Goal: Book appointment/travel/reservation

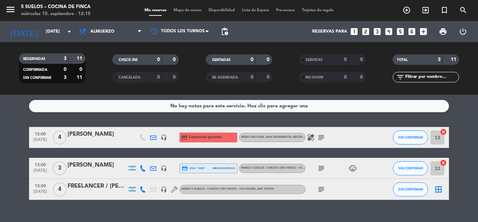
click at [47, 43] on div "RESERVADAS 3 11 CONFIRMADA 0 0 SIN CONFIRMAR 3 11 CHECK INS 0 0 CANCELADA 0 0 S…" at bounding box center [239, 68] width 478 height 53
click at [49, 39] on div "[DATE] [DATE] arrow_drop_down" at bounding box center [40, 31] width 70 height 15
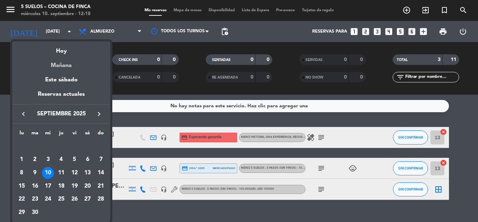
click at [62, 61] on div "Mañana" at bounding box center [61, 63] width 98 height 14
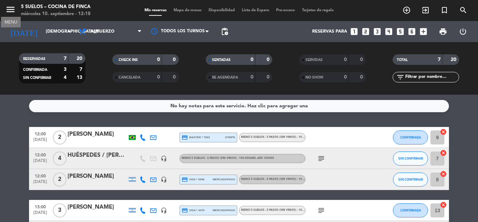
click at [12, 11] on icon "menu" at bounding box center [10, 9] width 11 height 11
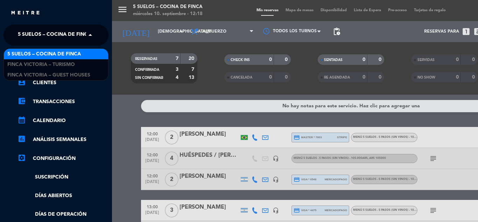
click at [50, 33] on span "5 SUELOS – COCINA DE FINCA" at bounding box center [55, 35] width 74 height 15
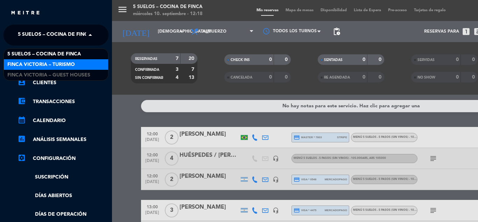
click at [59, 62] on span "FINCA VICTORIA – TURISMO" at bounding box center [41, 65] width 68 height 8
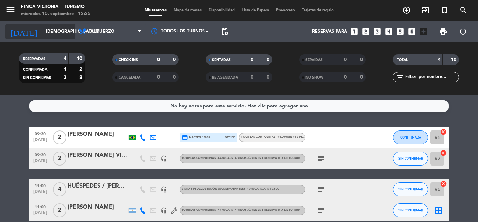
click at [42, 37] on input "[DEMOGRAPHIC_DATA][DATE]" at bounding box center [71, 32] width 59 height 12
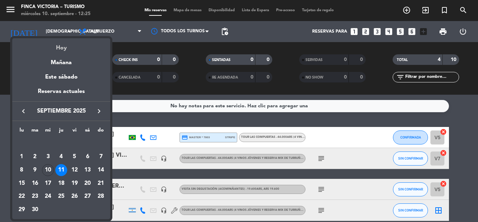
click at [48, 45] on div "Hoy" at bounding box center [61, 45] width 98 height 14
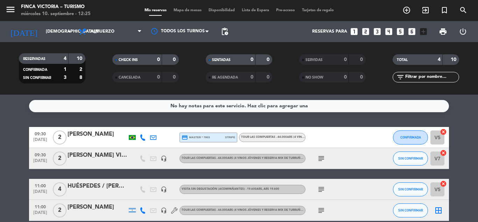
type input "[DATE]"
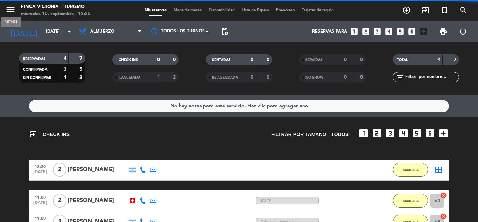
click at [12, 7] on icon "menu" at bounding box center [10, 9] width 11 height 11
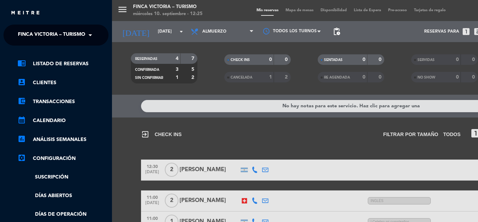
click at [37, 35] on span "FINCA VICTORIA – TURISMO" at bounding box center [52, 35] width 68 height 15
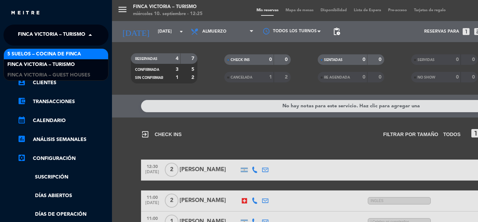
click at [50, 54] on span "5 SUELOS – COCINA DE FINCA" at bounding box center [44, 54] width 74 height 8
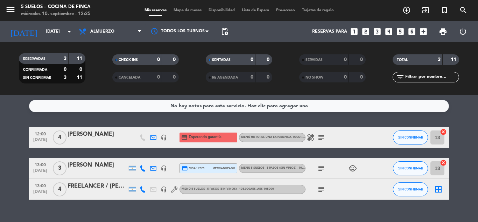
scroll to position [13, 0]
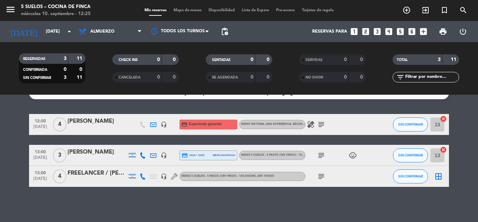
click at [40, 151] on span "13:00" at bounding box center [41, 151] width 18 height 8
click at [320, 155] on icon "subject" at bounding box center [321, 155] width 8 height 8
click at [0, 155] on bookings-row "12:00 [DATE] 4 [PERSON_NAME] headset_mic credit_card Esperando garantía MENÚ HI…" at bounding box center [239, 150] width 478 height 73
